Goal: Obtain resource: Download file/media

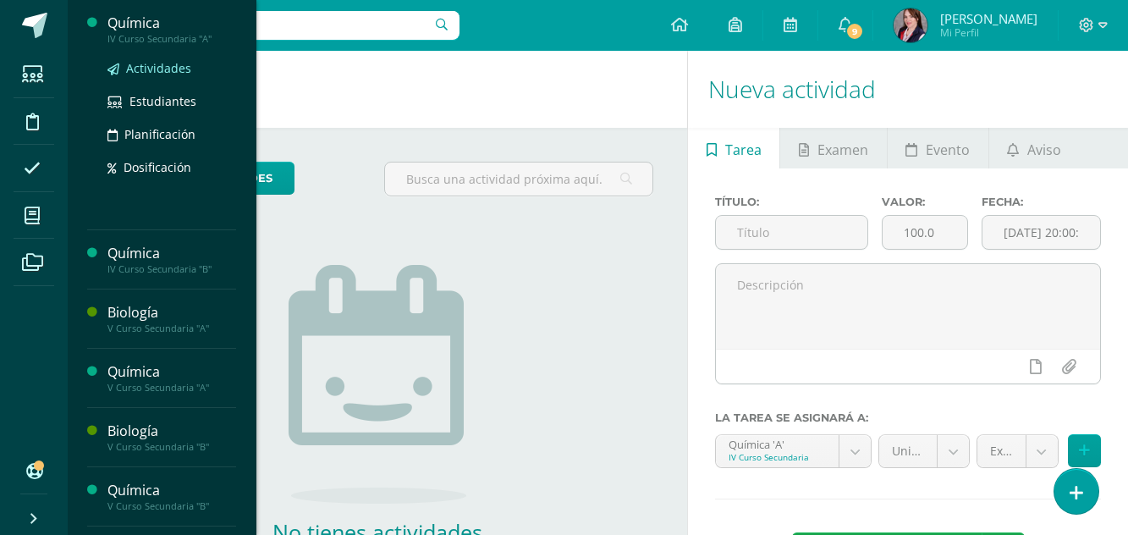
click at [158, 69] on span "Actividades" at bounding box center [158, 68] width 65 height 16
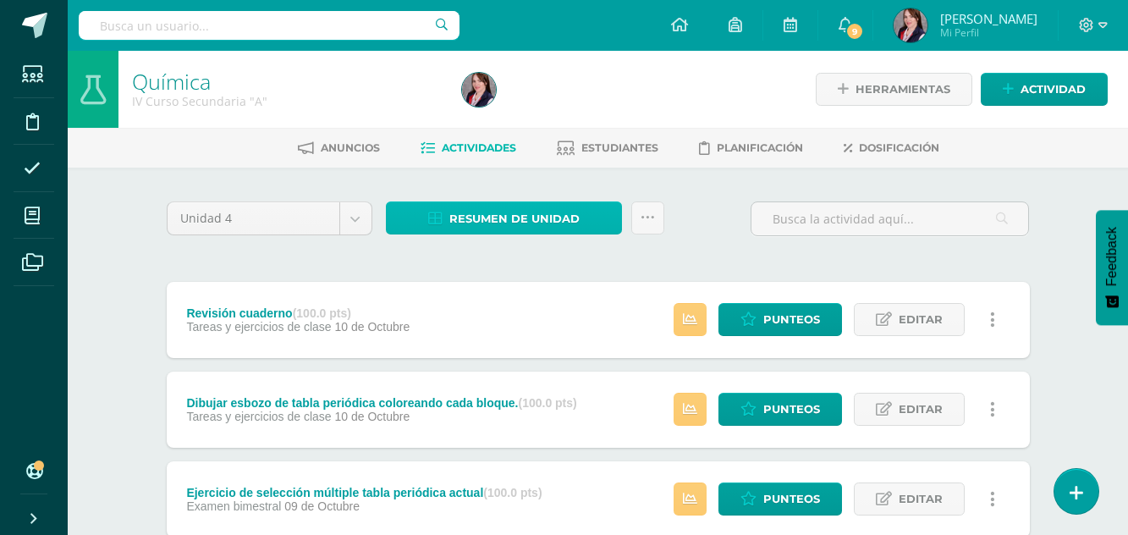
click at [518, 216] on span "Resumen de unidad" at bounding box center [514, 218] width 130 height 31
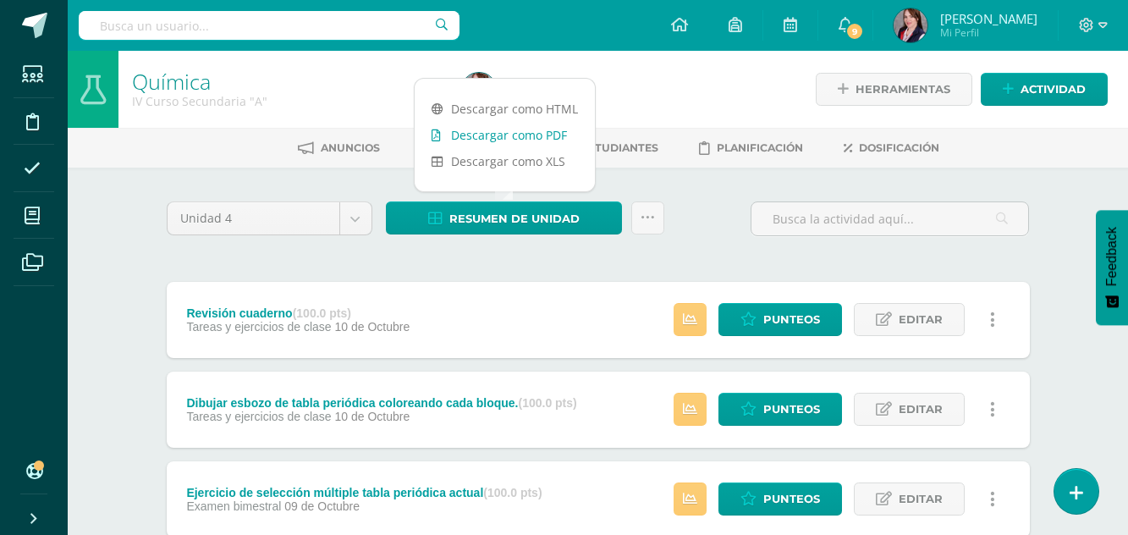
click at [511, 136] on link "Descargar como PDF" at bounding box center [505, 135] width 180 height 26
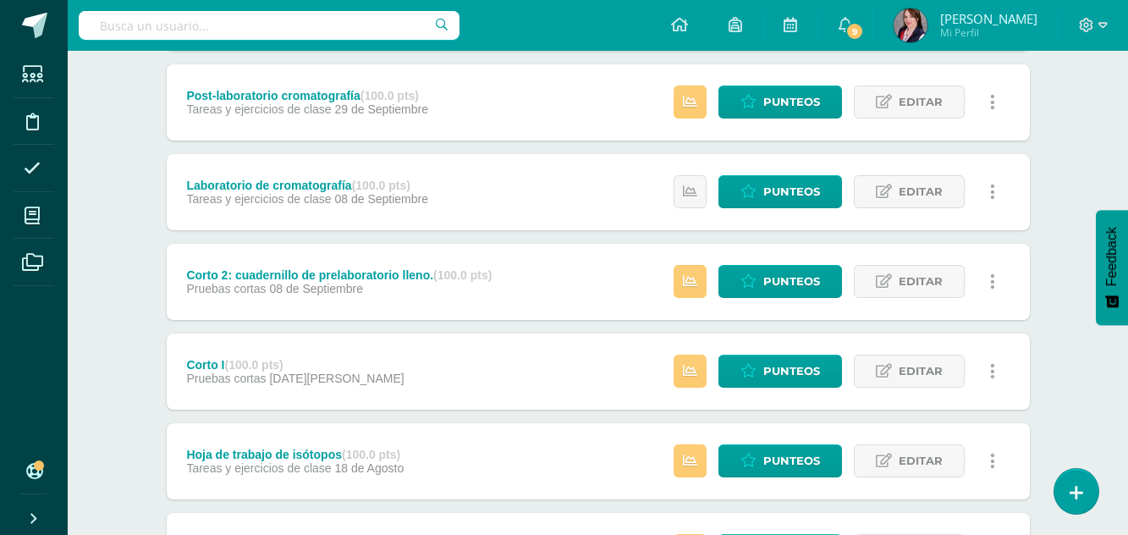
scroll to position [677, 0]
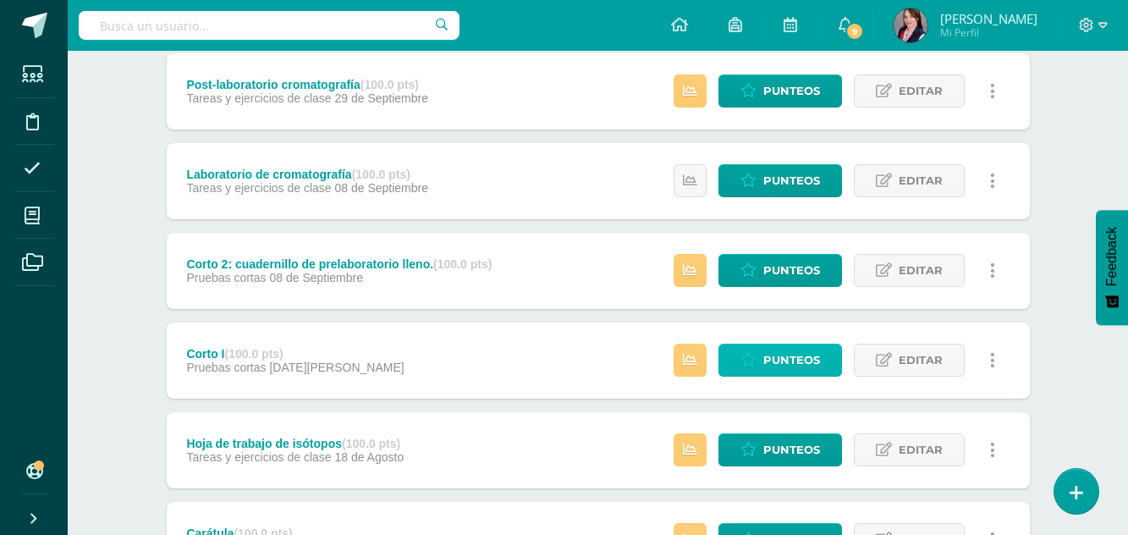
click at [774, 358] on span "Punteos" at bounding box center [791, 359] width 57 height 31
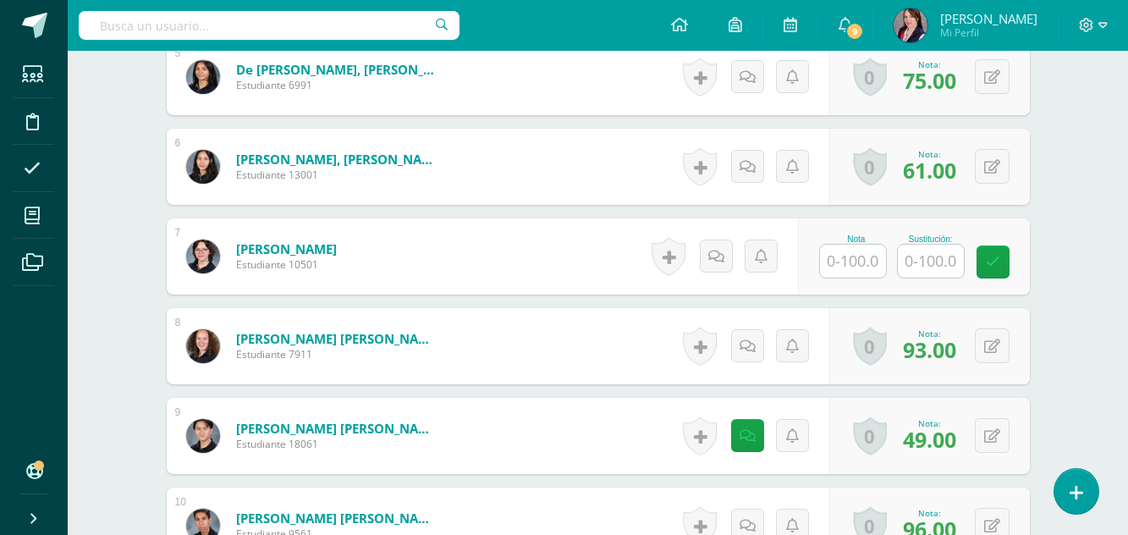
scroll to position [997, 0]
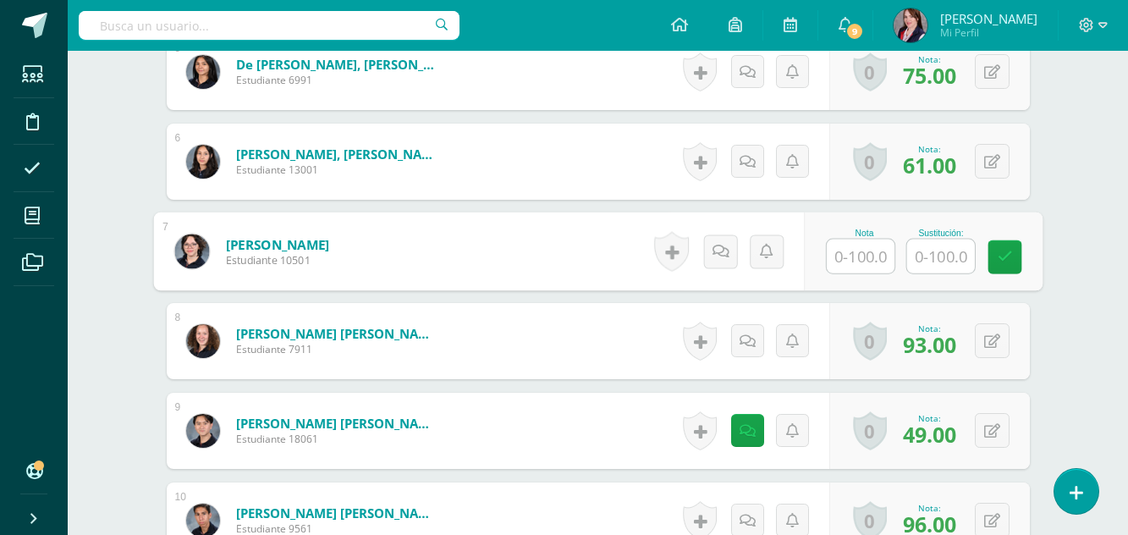
click at [855, 252] on input "text" at bounding box center [861, 256] width 68 height 34
type input "0"
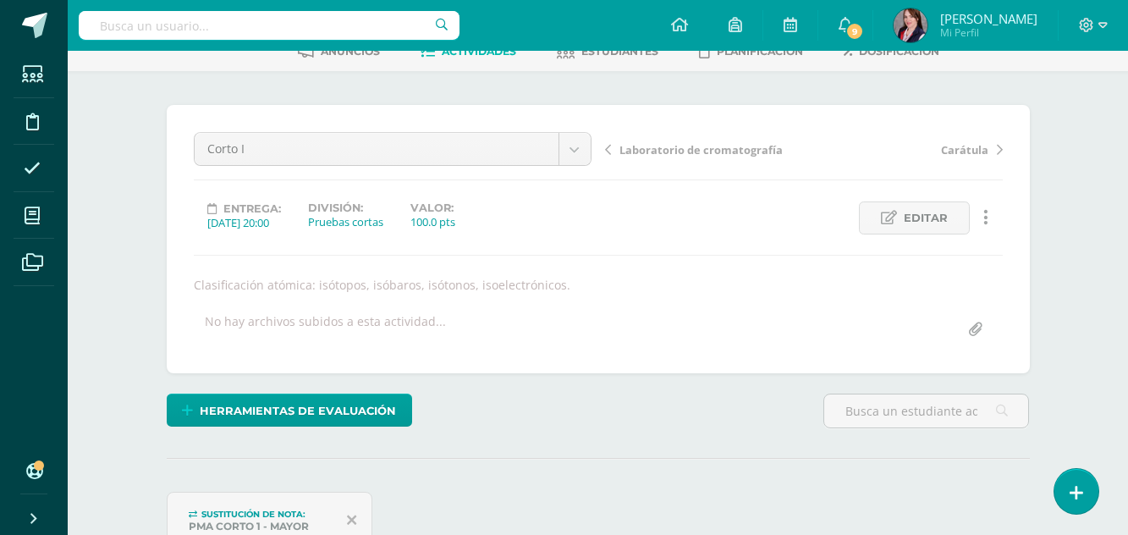
scroll to position [66, 0]
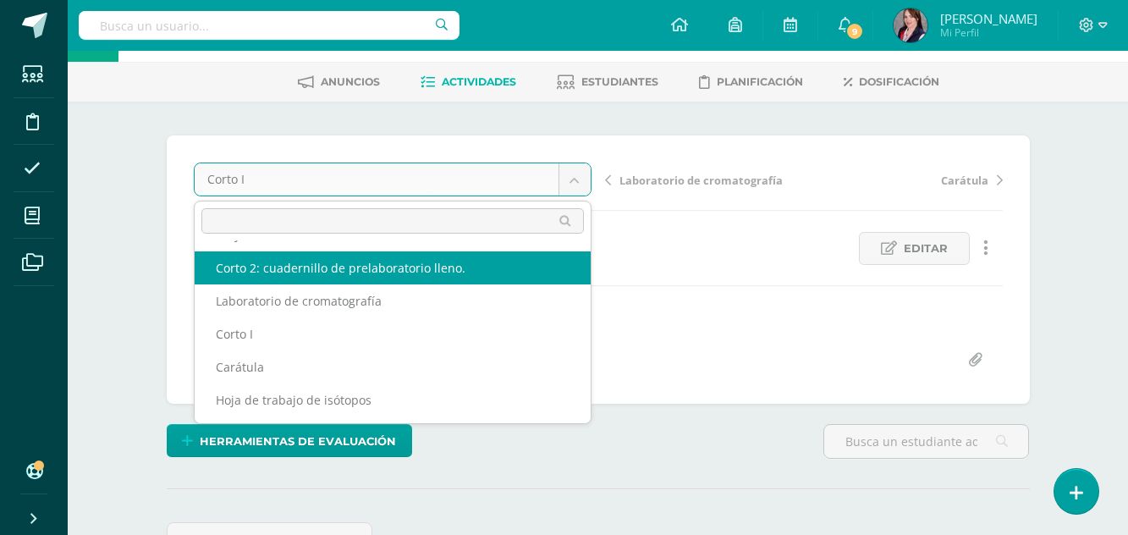
scroll to position [151, 0]
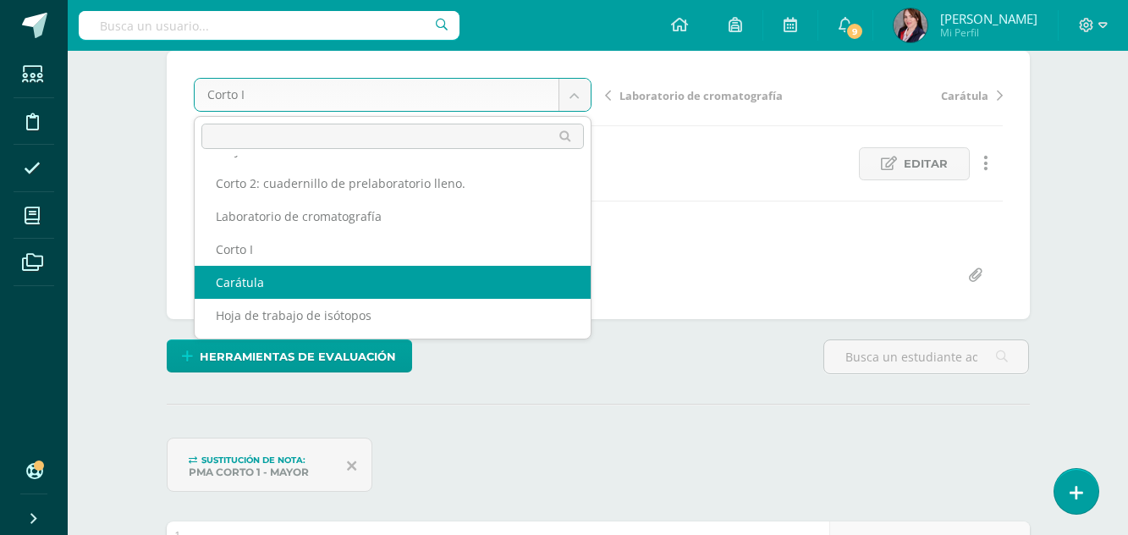
select select "/dashboard/teacher/grade-activity/233284/"
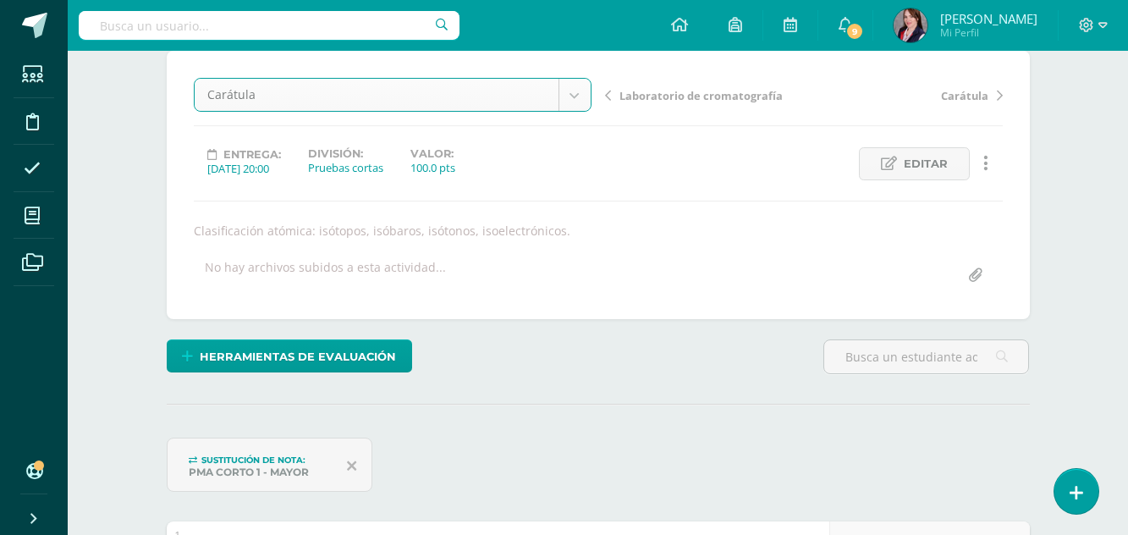
click at [423, 278] on div "No hay archivos subidos a esta actividad..." at bounding box center [325, 275] width 241 height 33
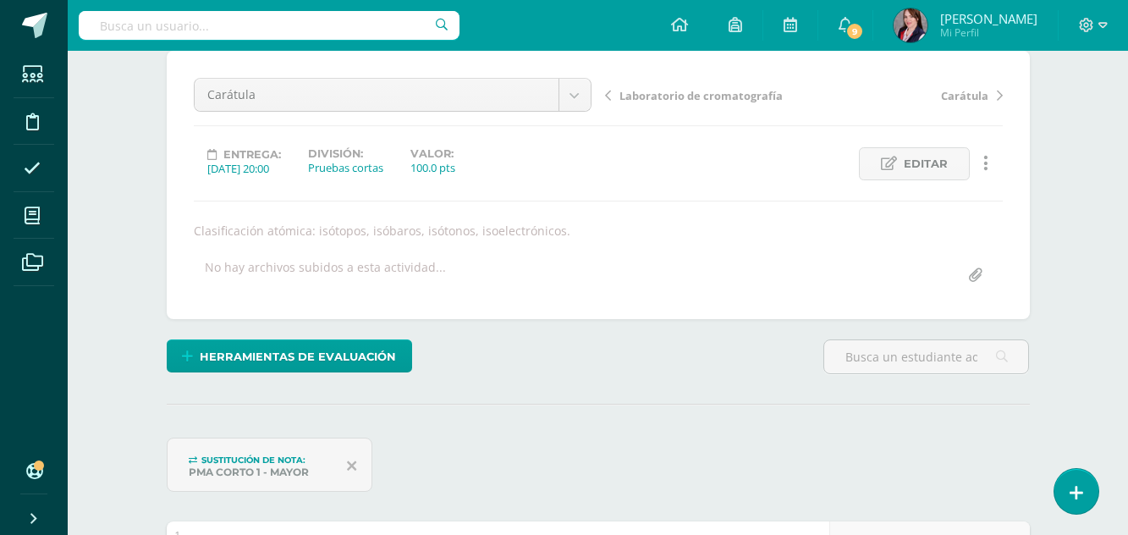
scroll to position [175, 0]
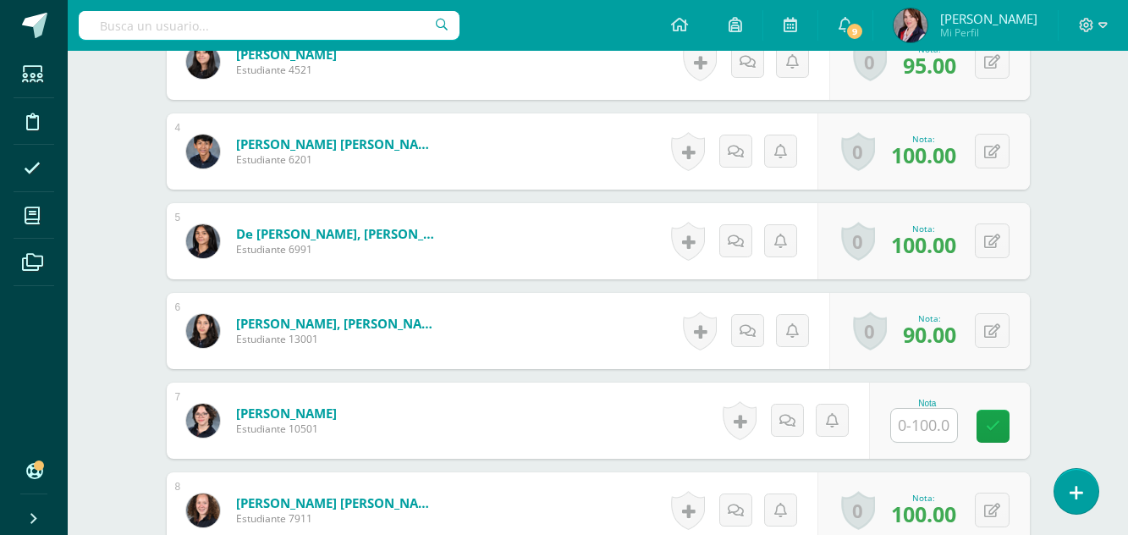
scroll to position [761, 0]
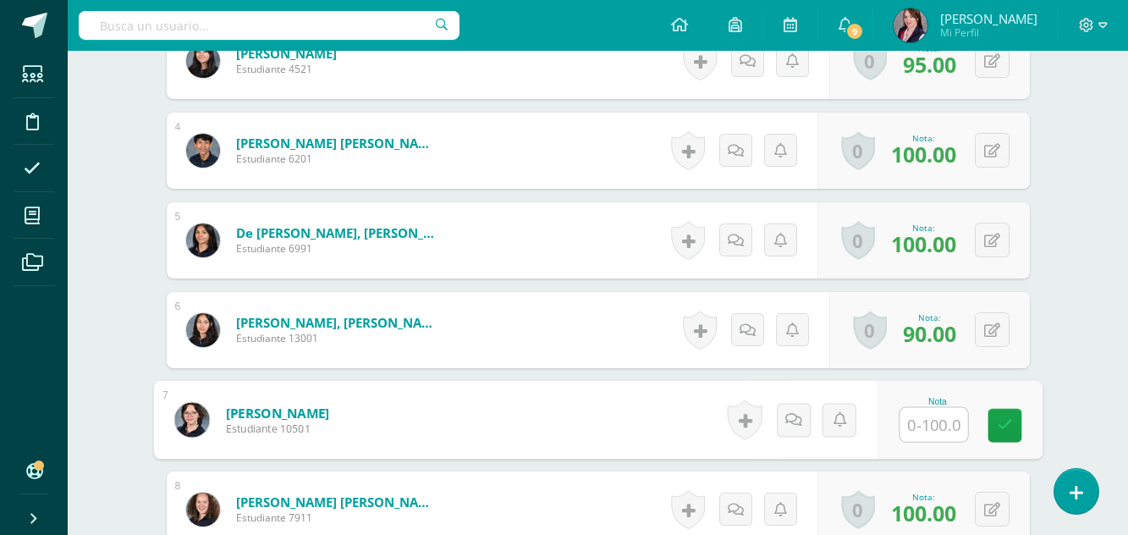
click at [931, 426] on input "text" at bounding box center [933, 425] width 68 height 34
type input "0"
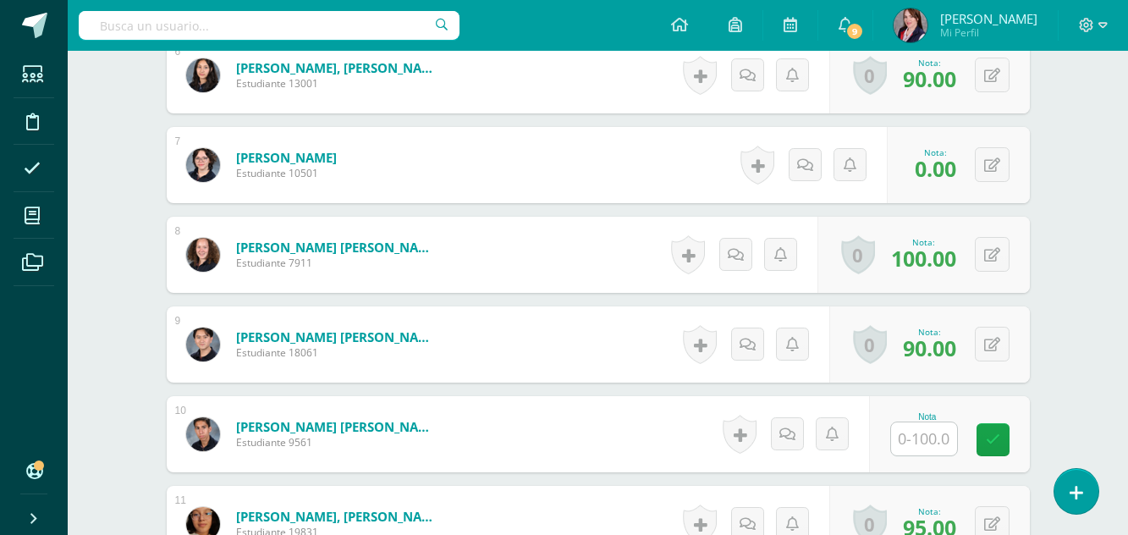
scroll to position [1100, 0]
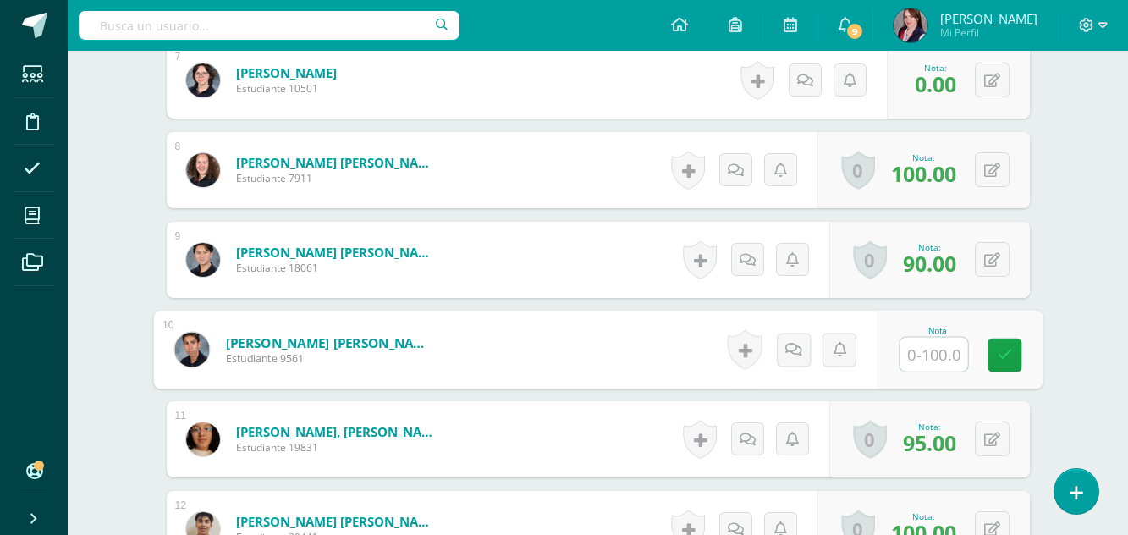
click at [926, 352] on input "text" at bounding box center [933, 355] width 68 height 34
type input "100"
click at [1004, 350] on icon at bounding box center [1004, 355] width 15 height 14
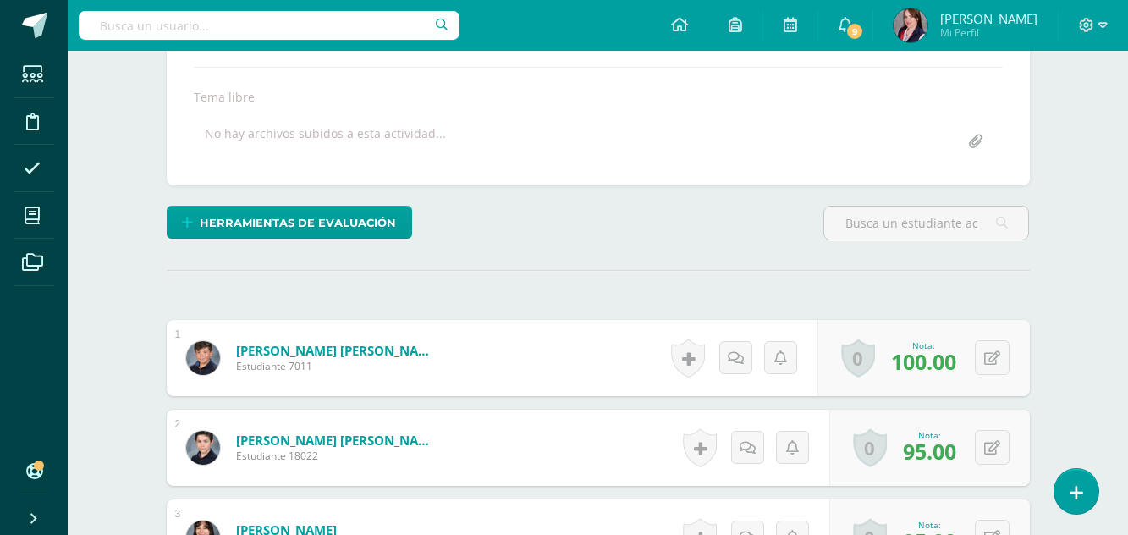
scroll to position [0, 0]
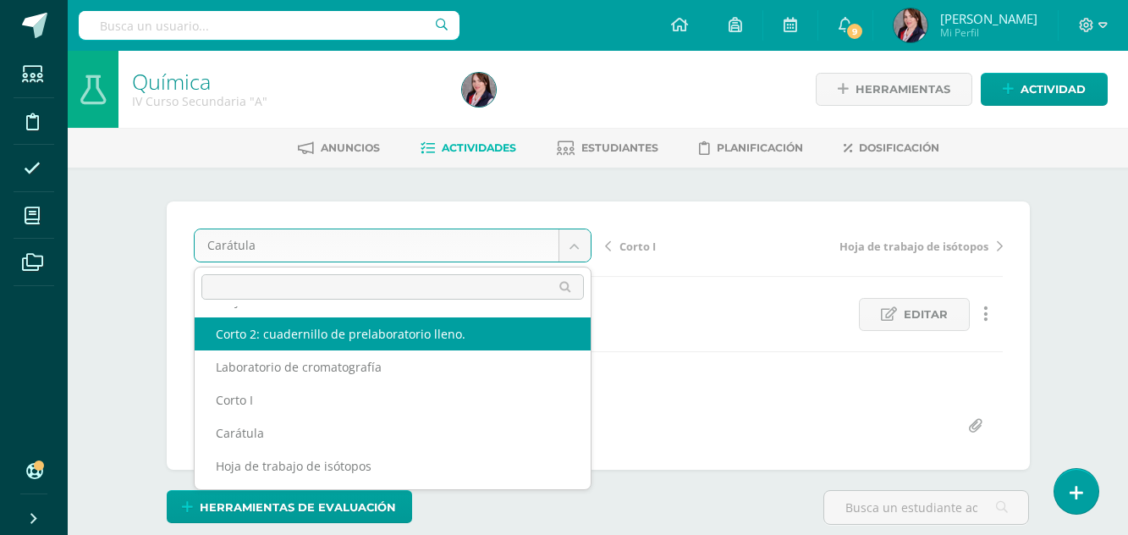
scroll to position [85, 0]
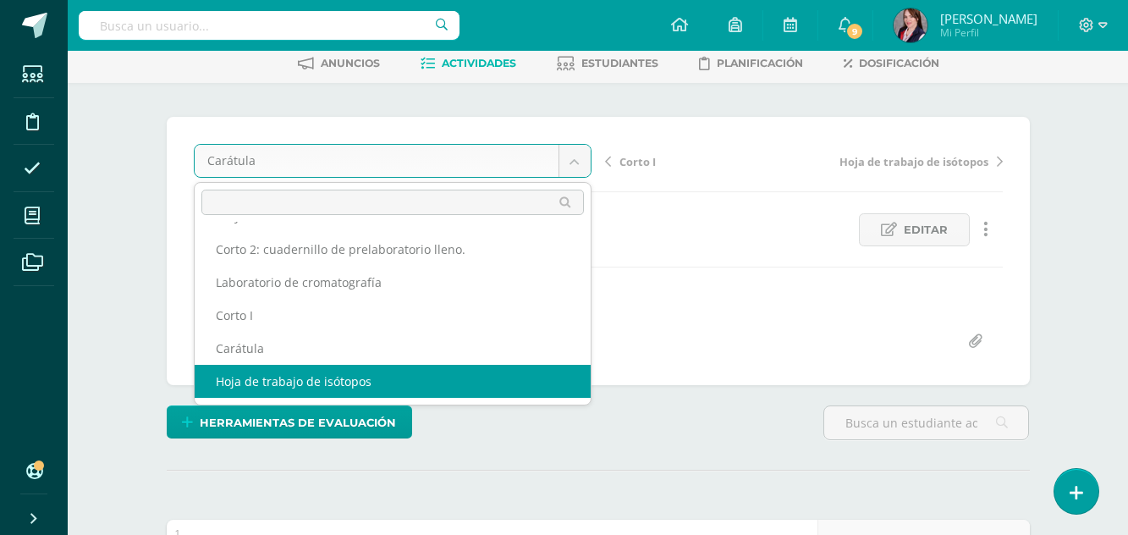
select select "/dashboard/teacher/grade-activity/233286/"
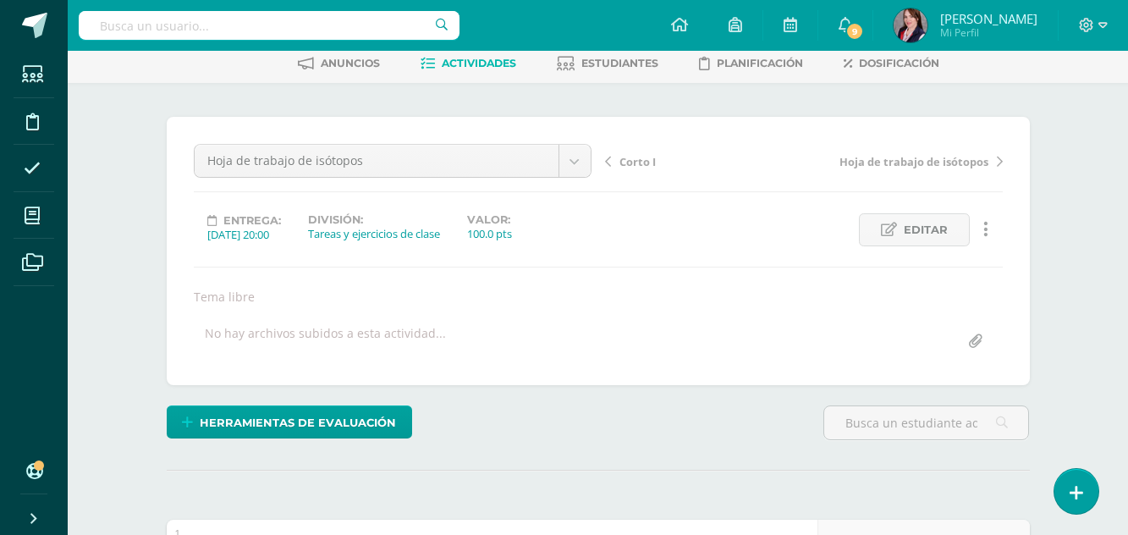
click at [426, 376] on div "Hoja de trabajo de isótopos Dibujar esbozo de tabla periódica coloreando cada b…" at bounding box center [598, 251] width 863 height 268
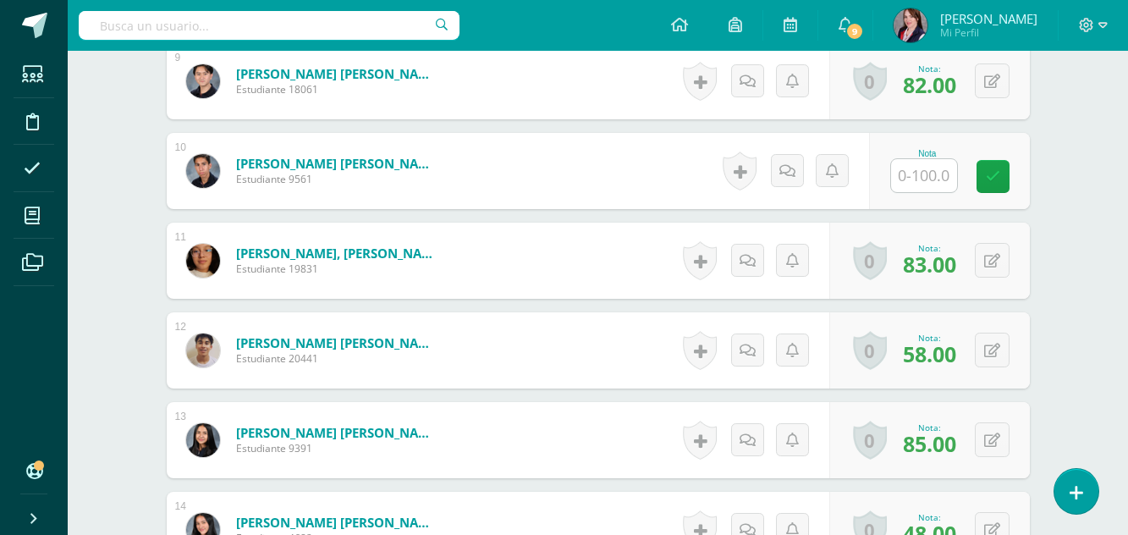
scroll to position [1245, 0]
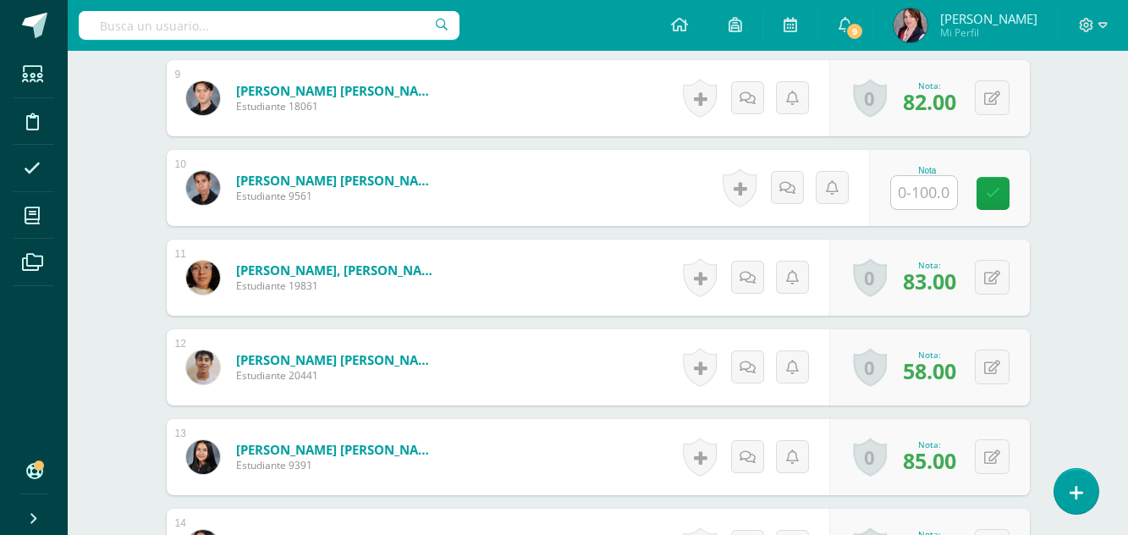
click at [940, 203] on input "text" at bounding box center [924, 192] width 66 height 33
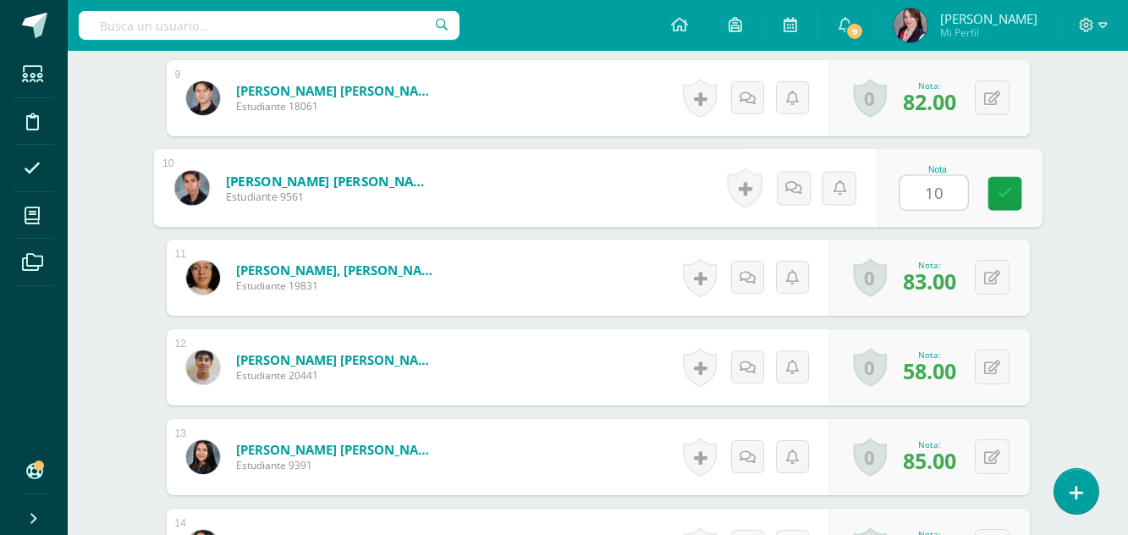
type input "100"
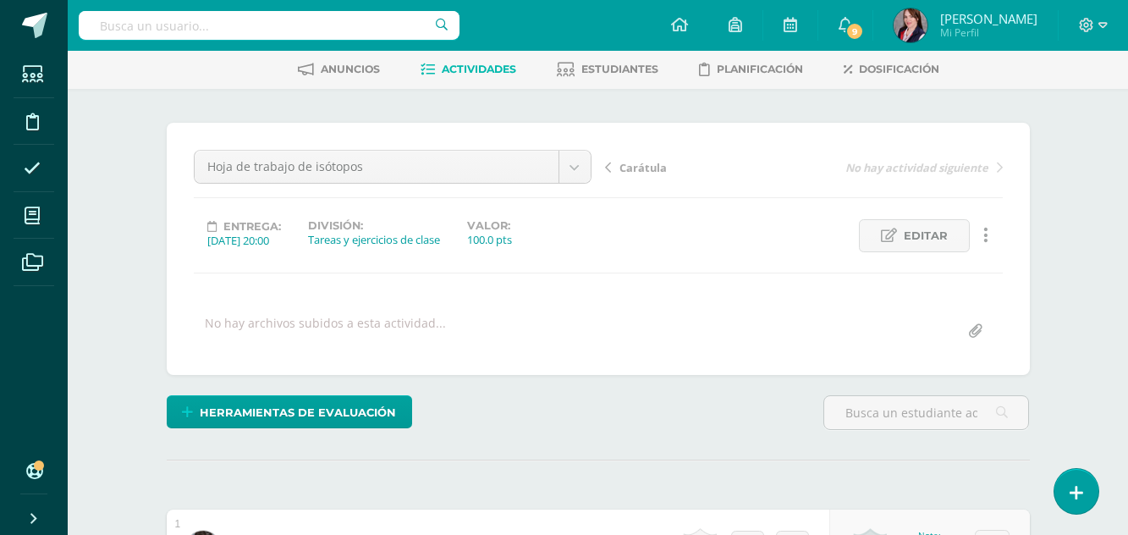
scroll to position [0, 0]
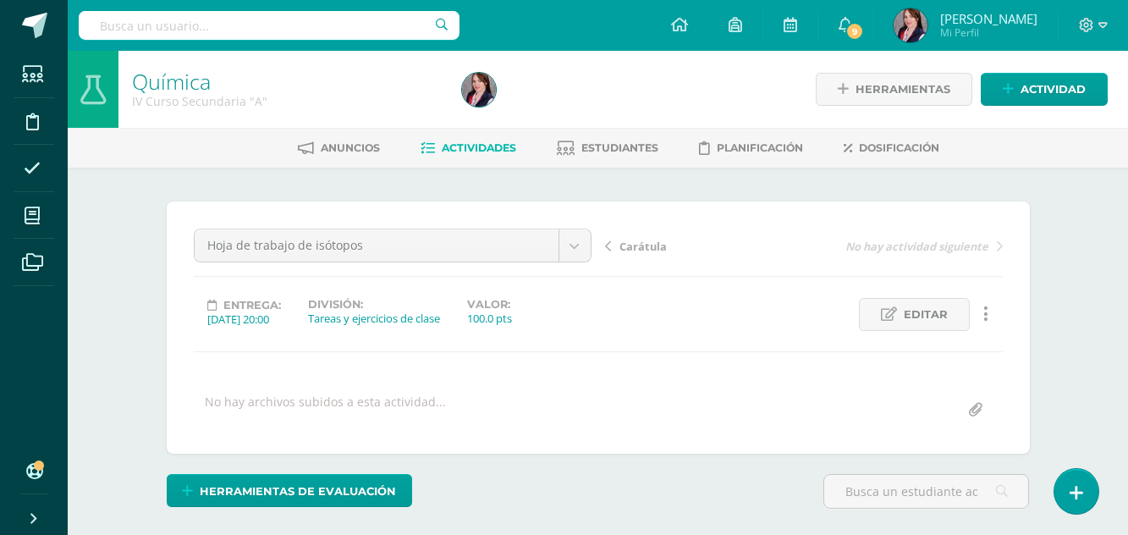
click at [483, 146] on span "Actividades" at bounding box center [479, 147] width 74 height 13
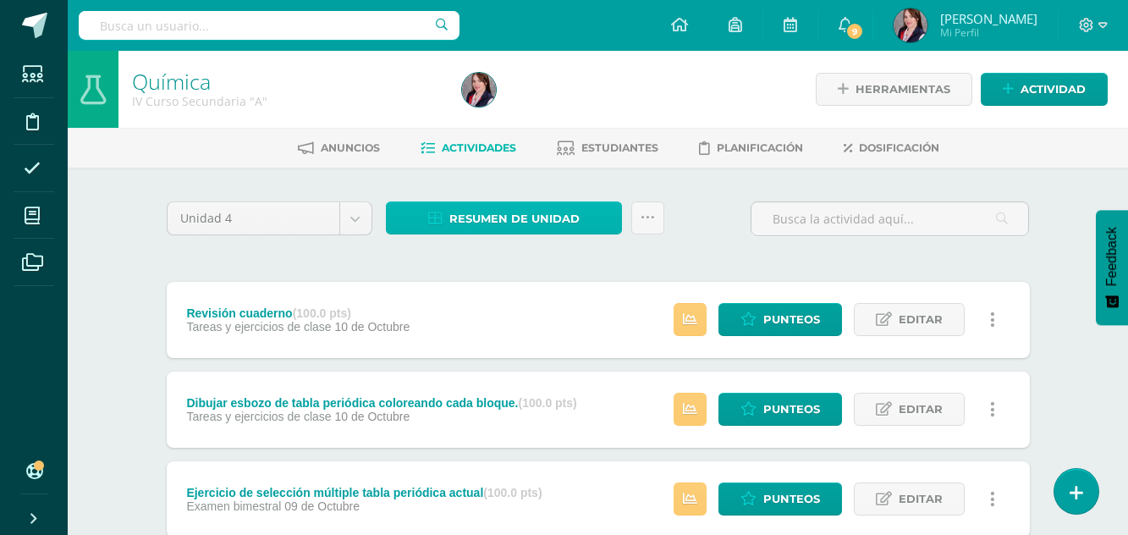
click at [548, 211] on span "Resumen de unidad" at bounding box center [514, 218] width 130 height 31
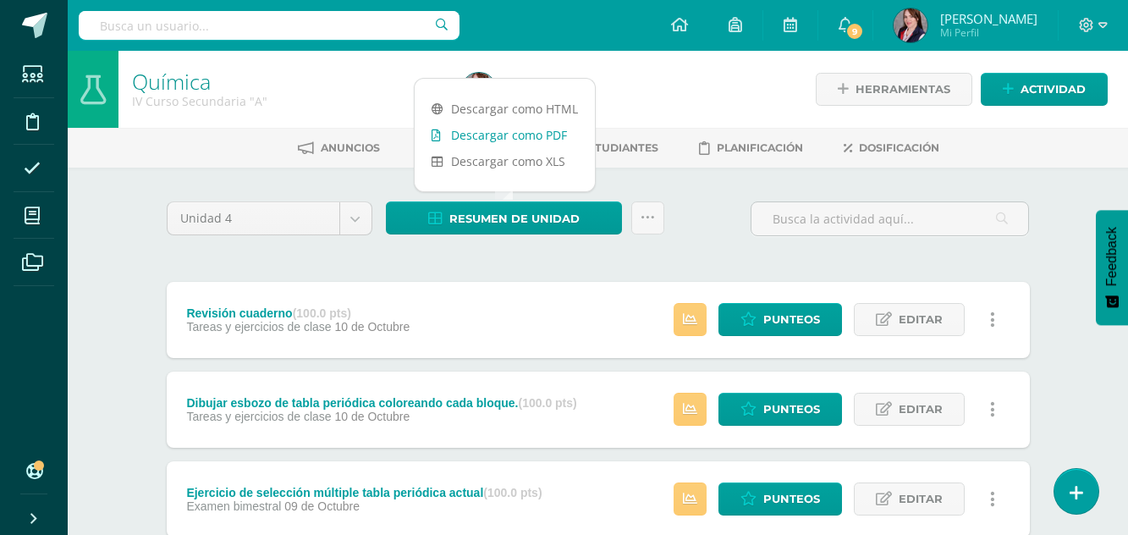
click at [529, 136] on link "Descargar como PDF" at bounding box center [505, 135] width 180 height 26
drag, startPoint x: 482, startPoint y: 289, endPoint x: 486, endPoint y: 266, distance: 23.2
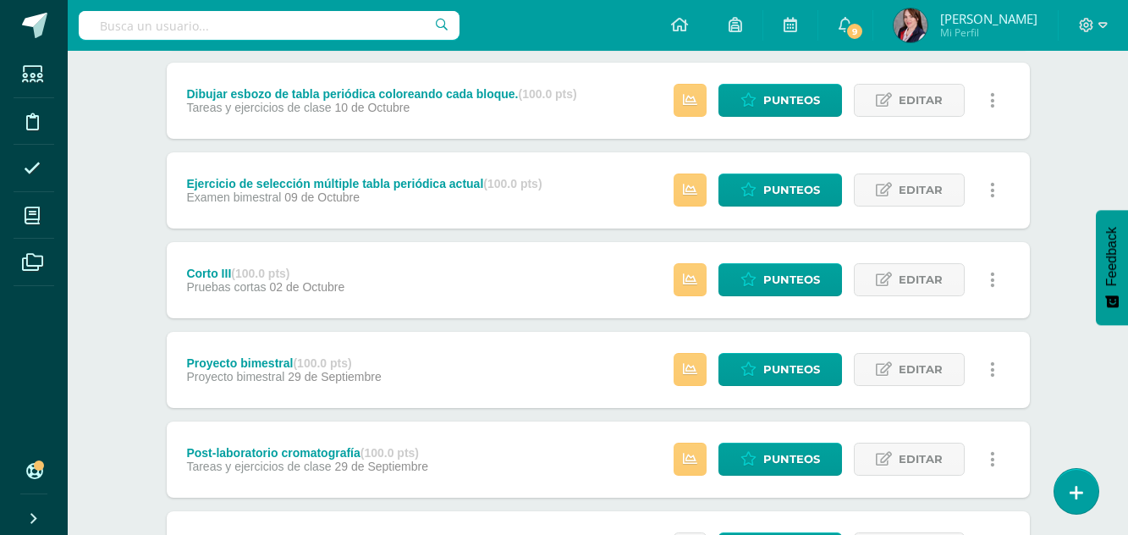
scroll to position [338, 0]
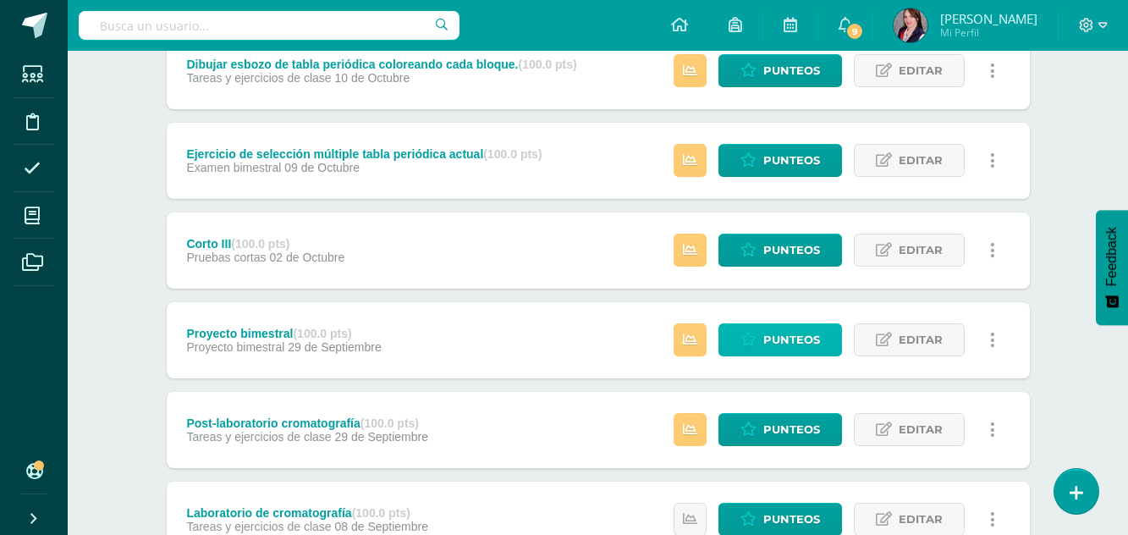
click at [807, 336] on span "Punteos" at bounding box center [791, 339] width 57 height 31
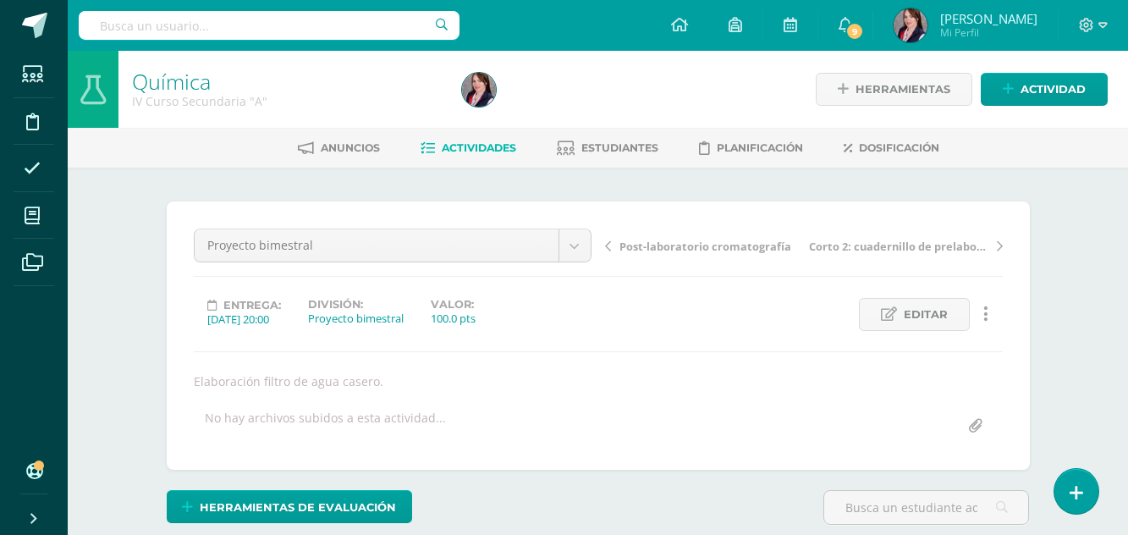
click at [474, 146] on span "Actividades" at bounding box center [479, 147] width 74 height 13
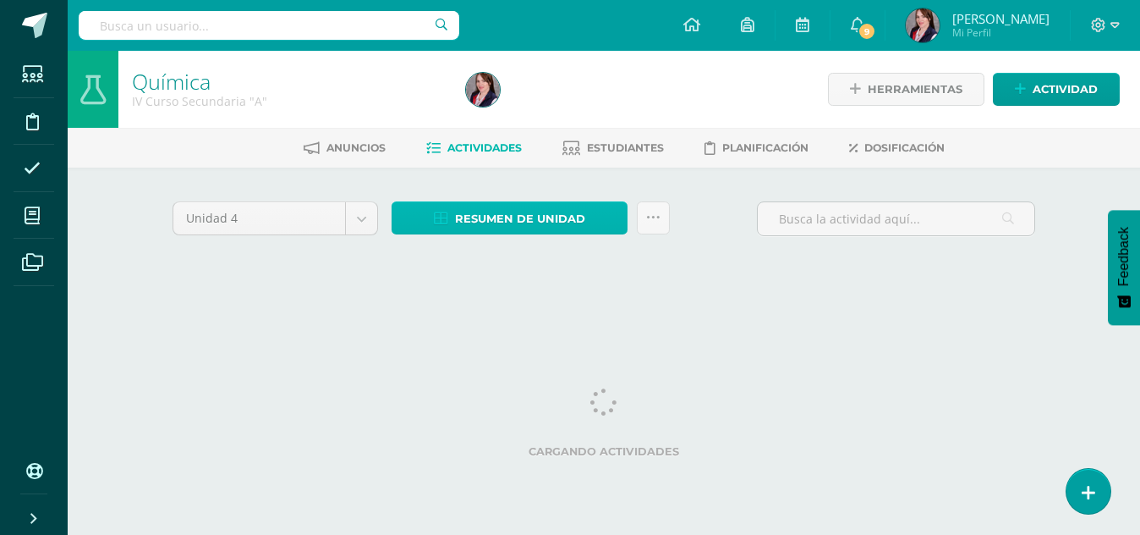
click at [515, 216] on span "Resumen de unidad" at bounding box center [520, 218] width 130 height 31
click at [524, 140] on ul "Anuncios Actividades Estudiantes Planificación Dosificación" at bounding box center [624, 148] width 1073 height 28
click at [528, 217] on span "Resumen de unidad" at bounding box center [520, 218] width 130 height 31
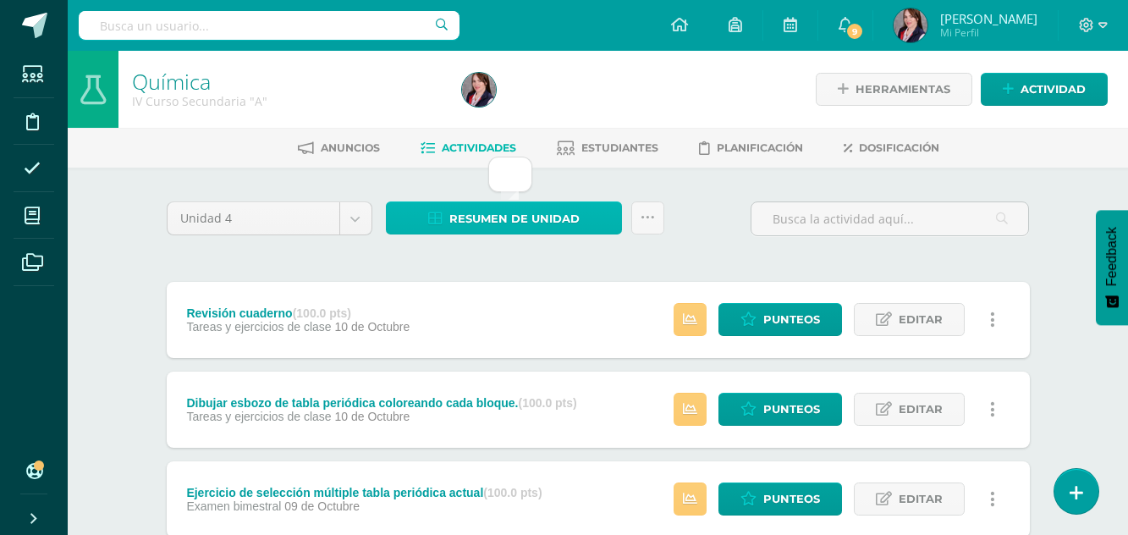
click at [481, 222] on span "Resumen de unidad" at bounding box center [514, 218] width 130 height 31
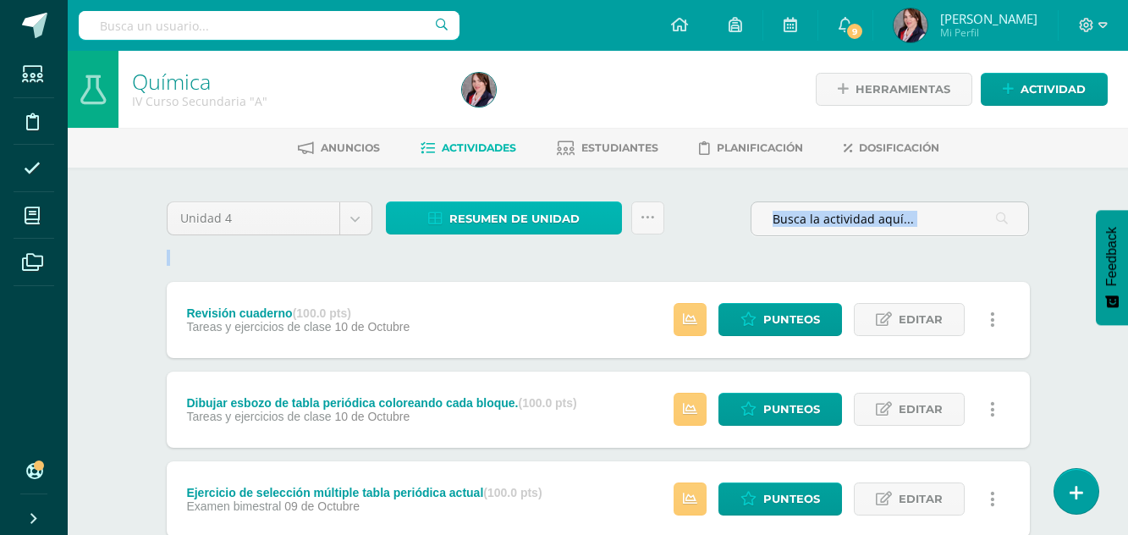
click at [537, 216] on span "Resumen de unidad" at bounding box center [514, 218] width 130 height 31
click at [518, 216] on span "Resumen de unidad" at bounding box center [514, 218] width 130 height 31
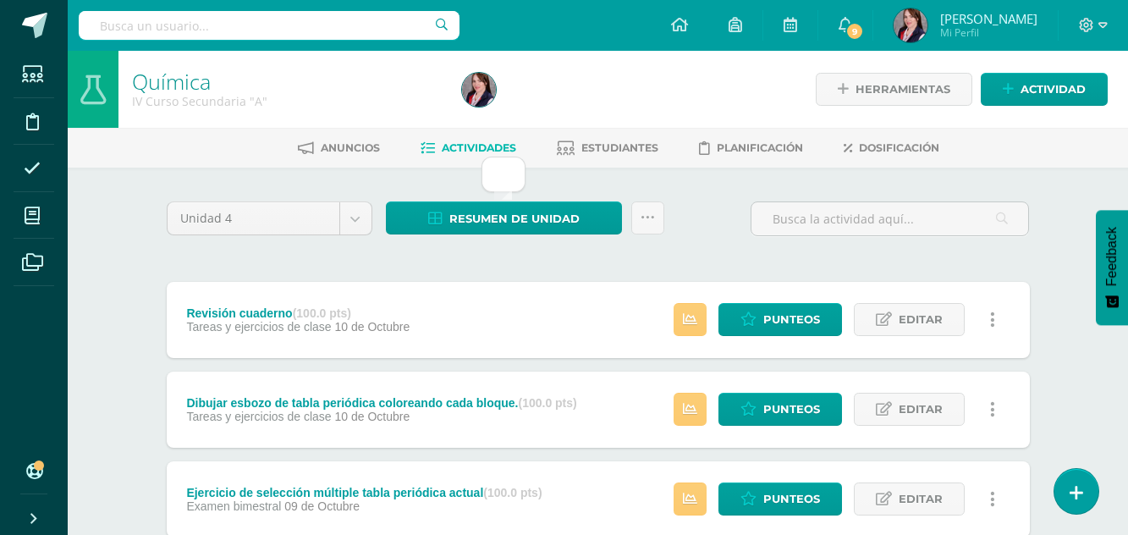
click at [523, 248] on div "Resumen de unidad Subir actividades en masa Enviar punteos a revision Historial…" at bounding box center [525, 225] width 292 height 48
click at [525, 248] on div "Resumen de unidad Subir actividades en masa Enviar punteos a revision Historial…" at bounding box center [525, 225] width 292 height 48
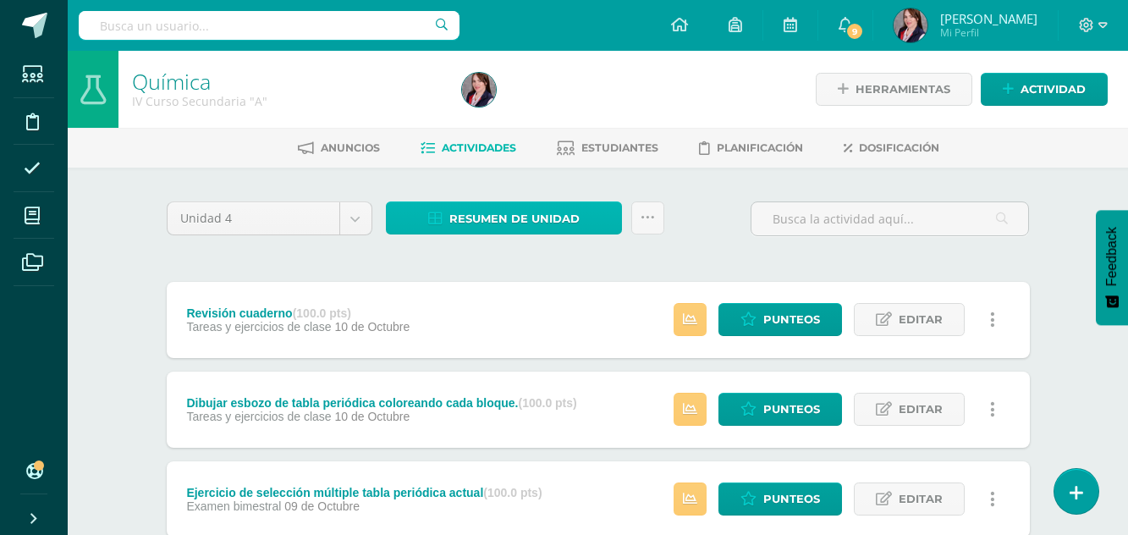
click at [476, 217] on span "Resumen de unidad" at bounding box center [514, 218] width 130 height 31
click at [485, 218] on span "Resumen de unidad" at bounding box center [514, 218] width 130 height 31
click at [544, 217] on span "Resumen de unidad" at bounding box center [514, 218] width 130 height 31
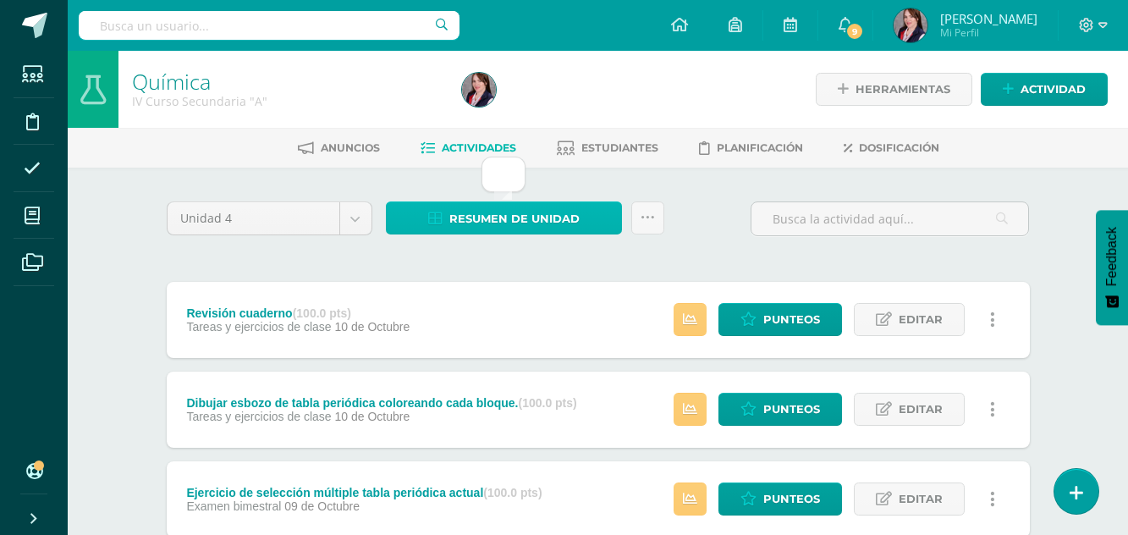
click at [497, 211] on span "Resumen de unidad" at bounding box center [514, 218] width 130 height 31
click at [526, 211] on span "Resumen de unidad" at bounding box center [514, 218] width 130 height 31
click at [651, 212] on icon at bounding box center [647, 218] width 14 height 14
click at [492, 219] on span "Resumen de unidad" at bounding box center [514, 218] width 130 height 31
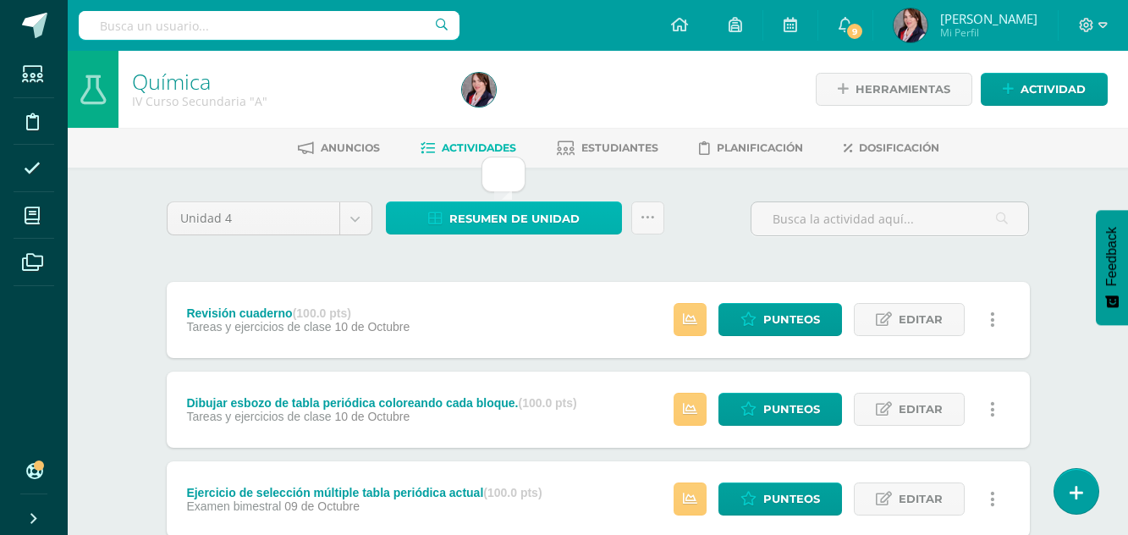
click at [492, 219] on span "Resumen de unidad" at bounding box center [514, 218] width 130 height 31
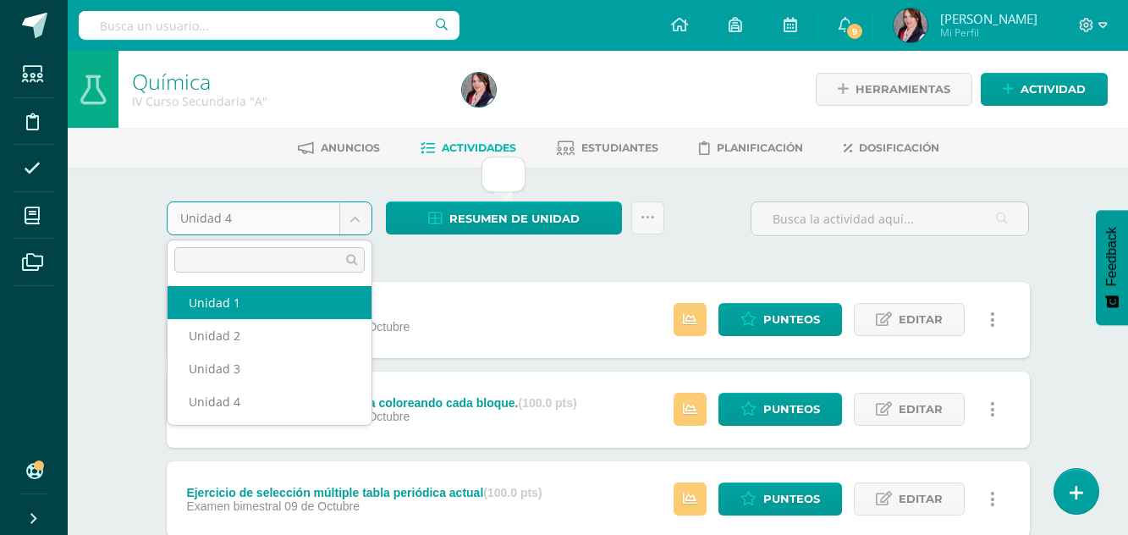
select select "Unidad 1"
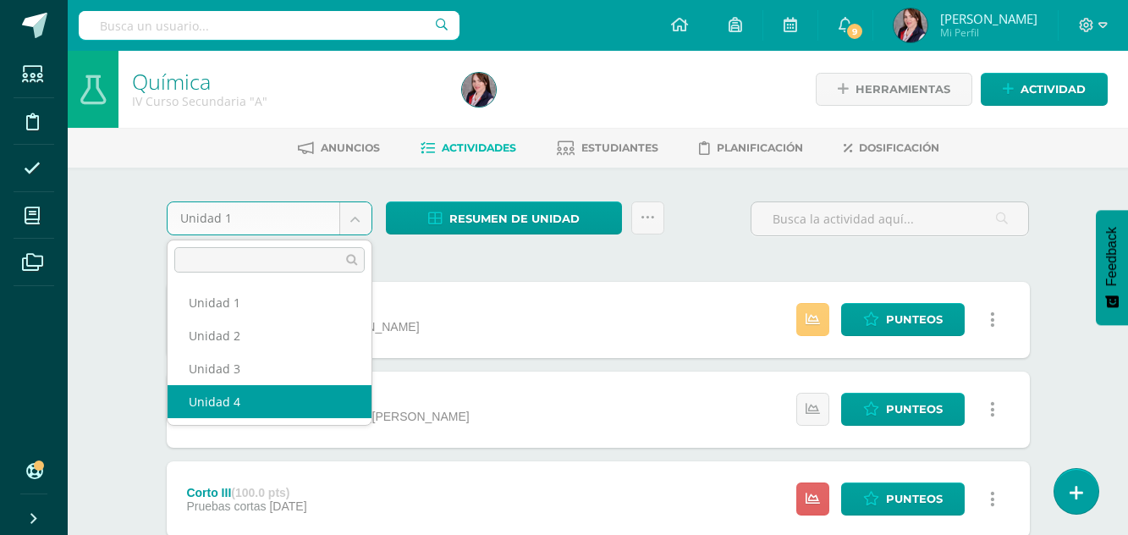
select select "Unidad 4"
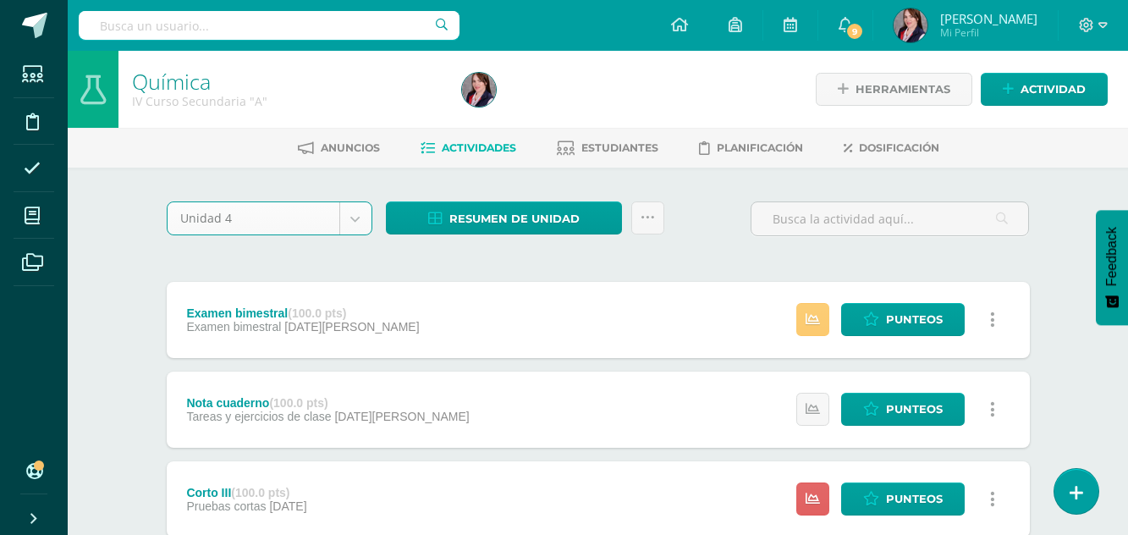
click at [255, 397] on div "Nota cuaderno (100.0 pts)" at bounding box center [327, 403] width 283 height 14
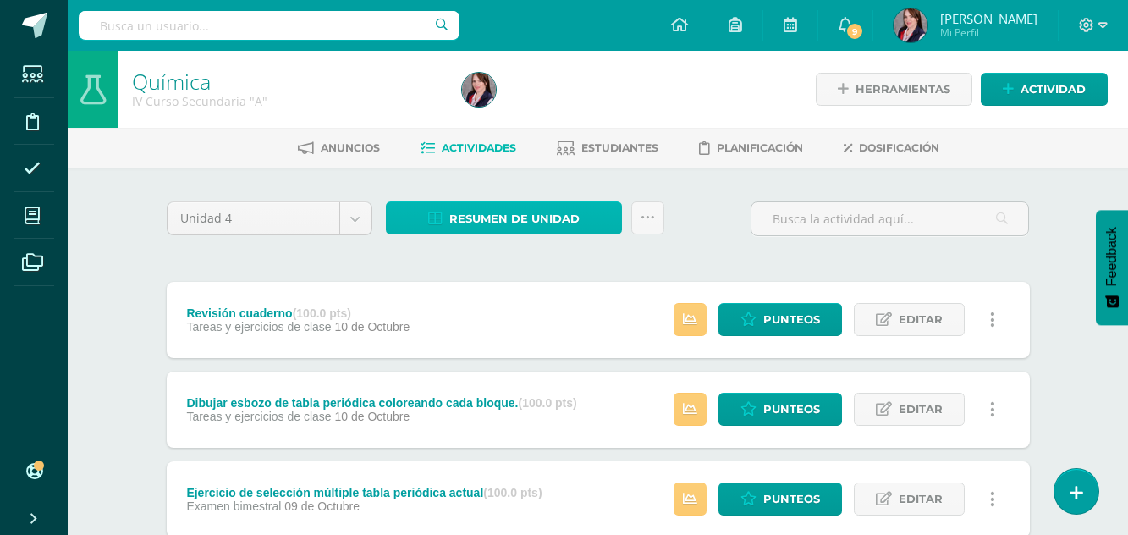
click at [497, 218] on span "Resumen de unidad" at bounding box center [514, 218] width 130 height 31
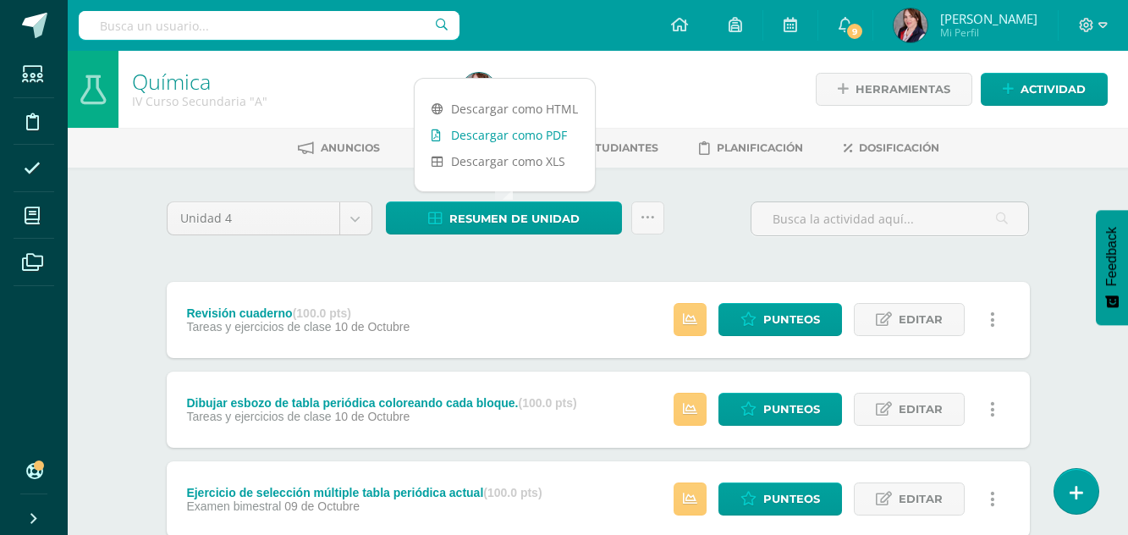
click at [497, 138] on link "Descargar como PDF" at bounding box center [505, 135] width 180 height 26
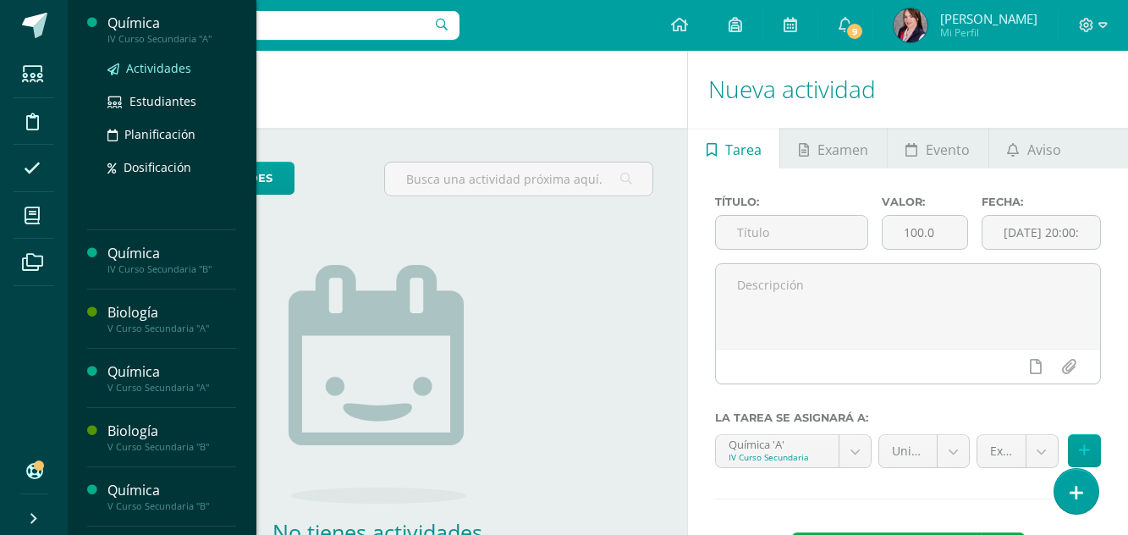
click at [146, 68] on span "Actividades" at bounding box center [158, 68] width 65 height 16
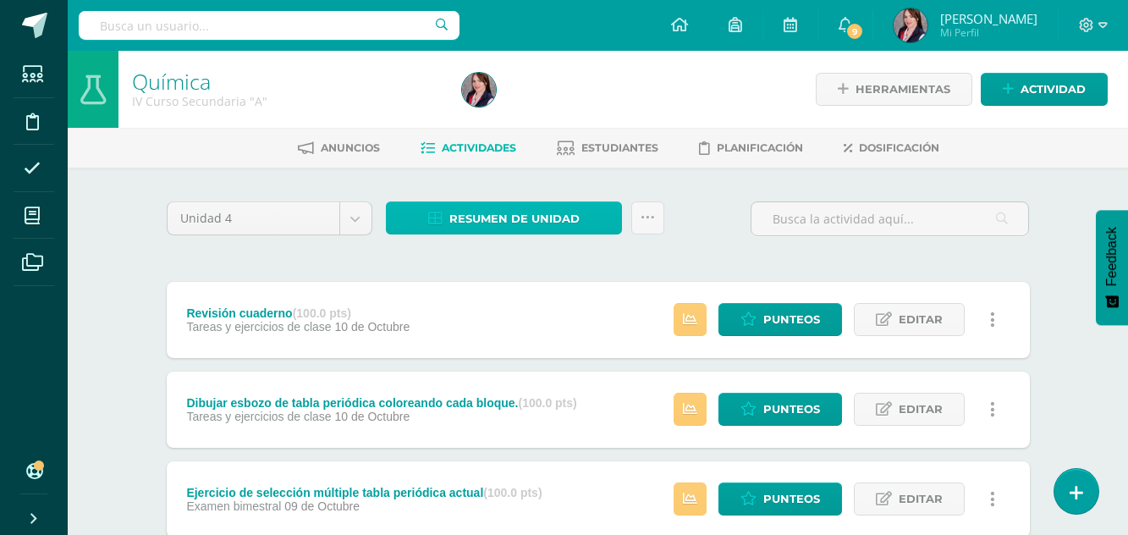
click at [517, 213] on span "Resumen de unidad" at bounding box center [514, 218] width 130 height 31
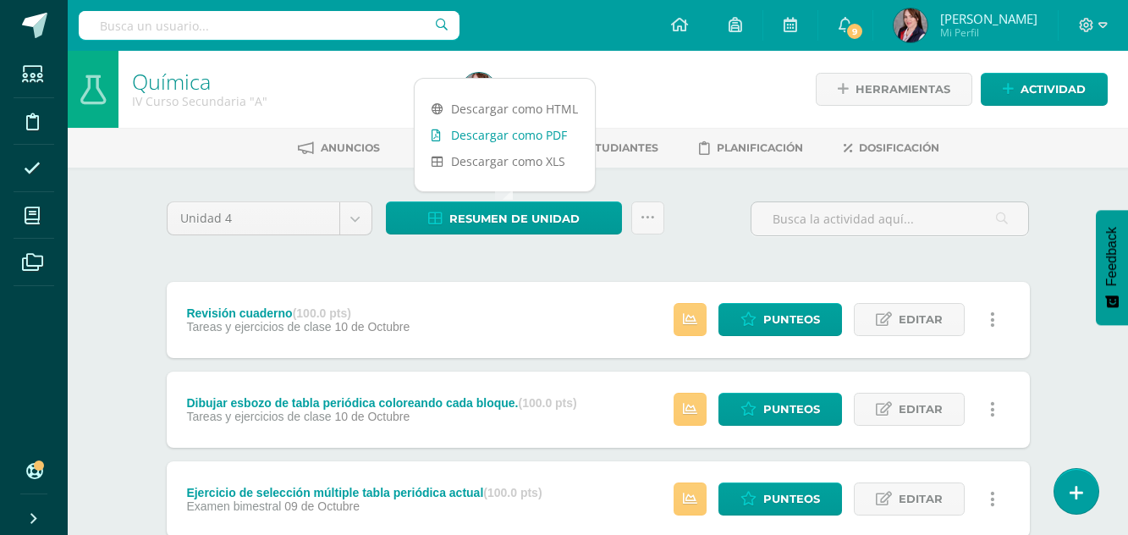
click at [492, 140] on link "Descargar como PDF" at bounding box center [505, 135] width 180 height 26
